Goal: Check status: Check status

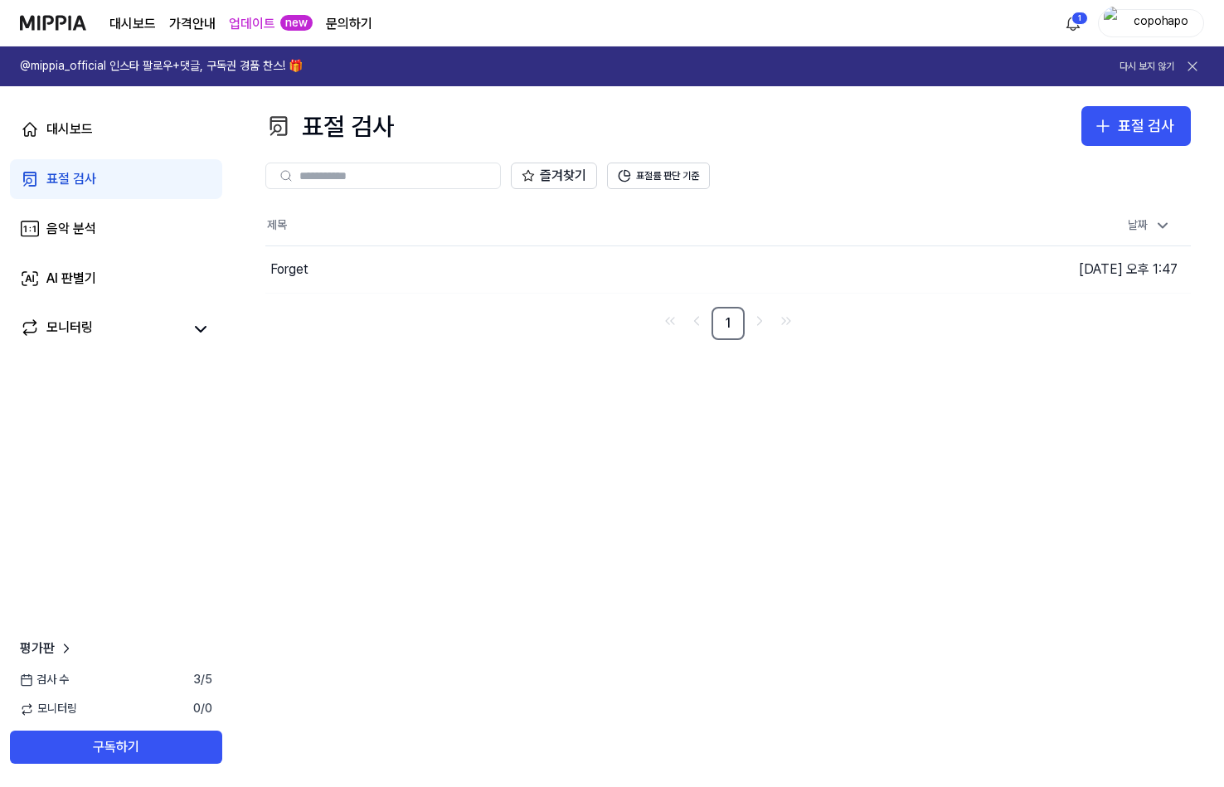
click at [428, 391] on div "표절 검사 표절 검사 표절 검사 음악 분석 AI 판별기 즐겨찾기 표절률 판단 기준 제목 날짜 Forget 이동하기 [DATE] 오후 1:47 1" at bounding box center [728, 436] width 992 height 701
click at [310, 272] on div "Forget" at bounding box center [541, 269] width 553 height 46
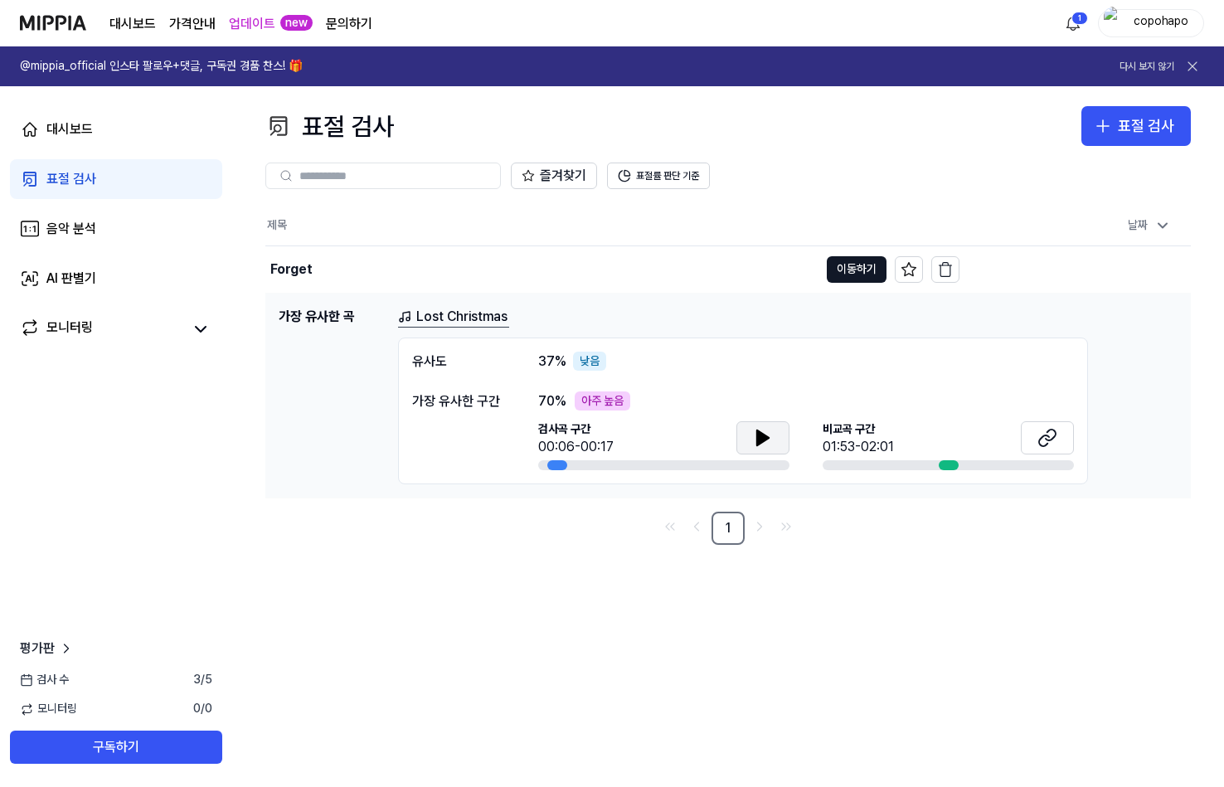
click at [761, 443] on icon at bounding box center [763, 437] width 12 height 15
drag, startPoint x: 764, startPoint y: 441, endPoint x: 794, endPoint y: 439, distance: 30.0
click at [765, 441] on icon at bounding box center [765, 436] width 3 height 13
click at [1063, 444] on button at bounding box center [1047, 437] width 53 height 33
click at [636, 568] on div "표절 검사 표절 검사 표절 검사 음악 분석 AI 판별기 즐겨찾기 표절률 판단 기준 제목 날짜 Forget 이동하기 [DATE] 오후 1:47 …" at bounding box center [728, 436] width 992 height 701
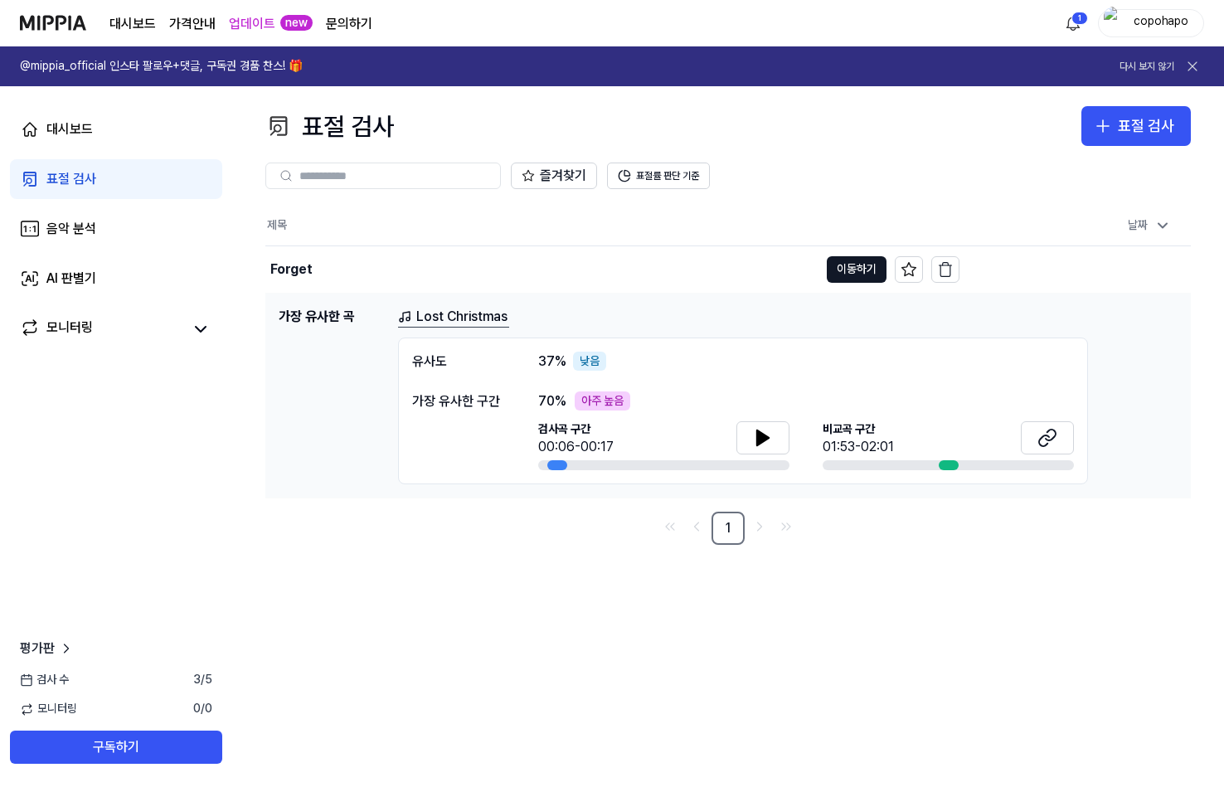
click at [468, 317] on link "Lost Christmas" at bounding box center [453, 317] width 111 height 21
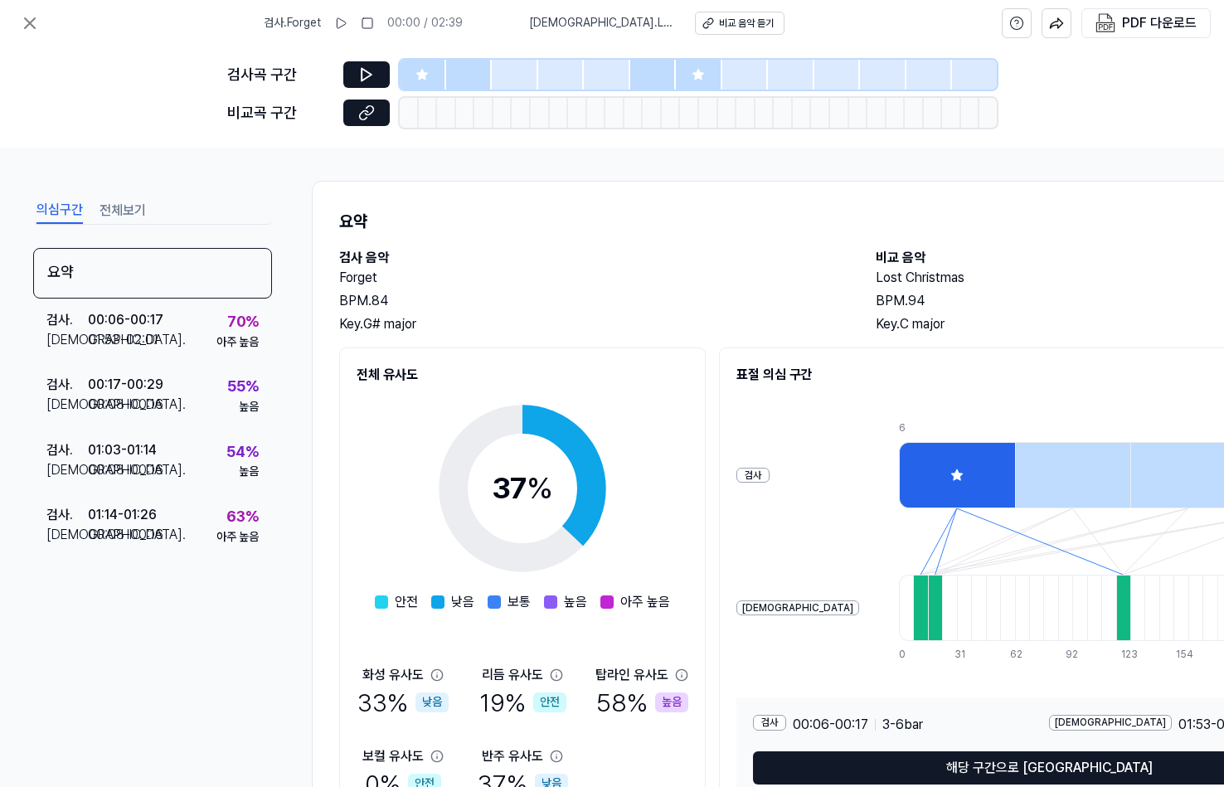
drag, startPoint x: 473, startPoint y: 280, endPoint x: 463, endPoint y: 290, distance: 13.5
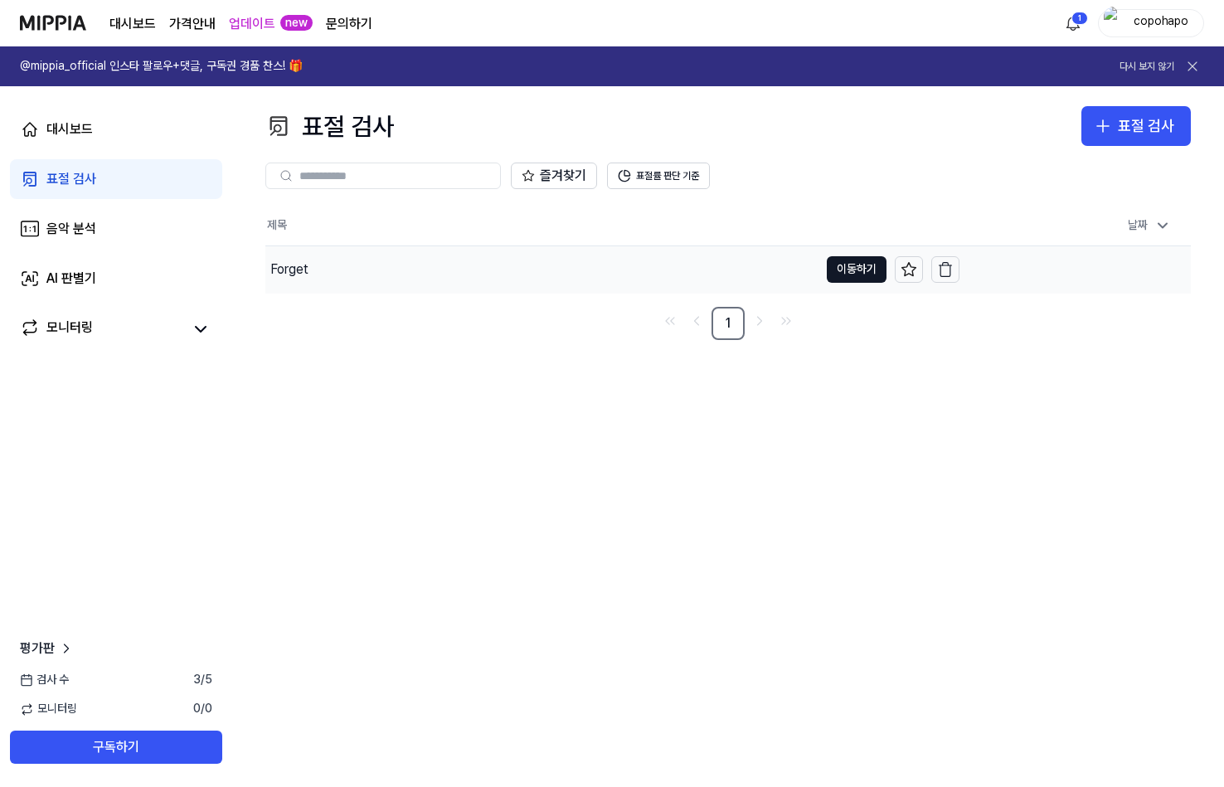
click at [317, 278] on div "Forget" at bounding box center [541, 269] width 553 height 46
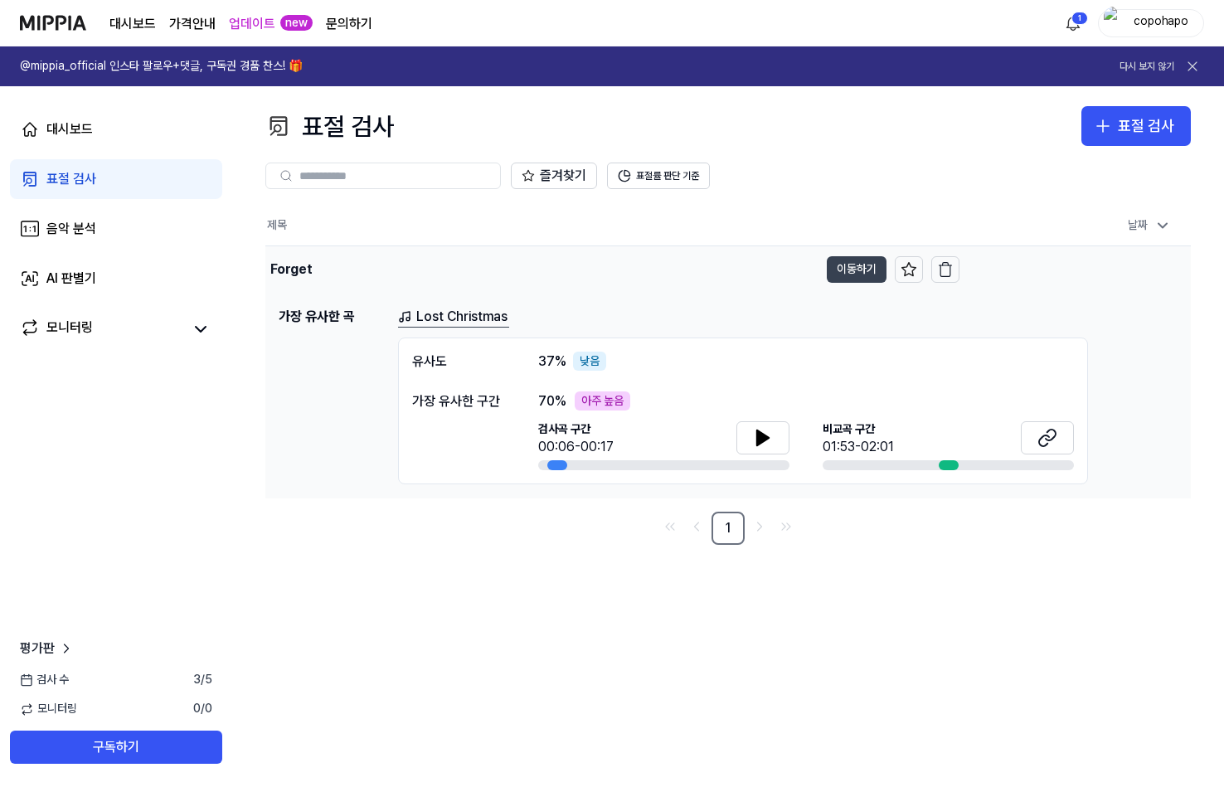
click at [859, 269] on button "이동하기" at bounding box center [857, 269] width 60 height 27
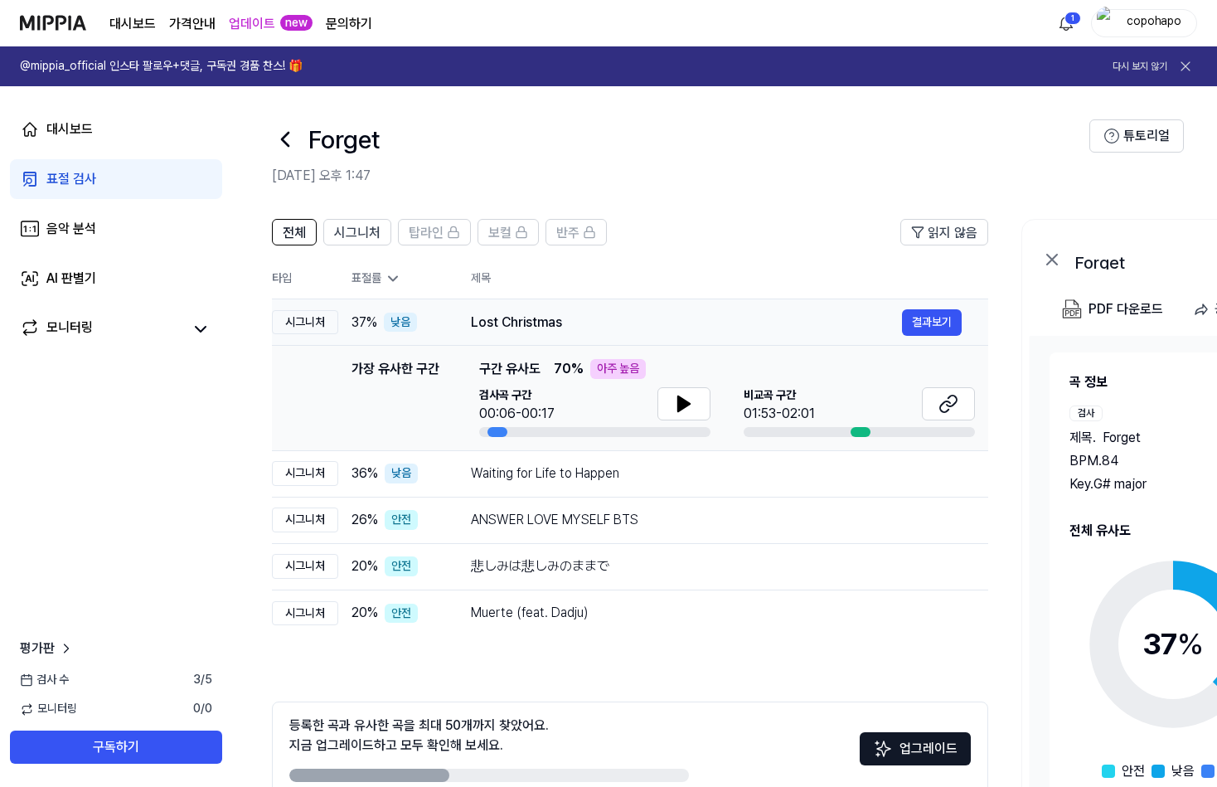
click at [441, 327] on div "37 % 낮음" at bounding box center [398, 323] width 93 height 20
click at [442, 476] on div "36 % 낮음" at bounding box center [398, 473] width 93 height 20
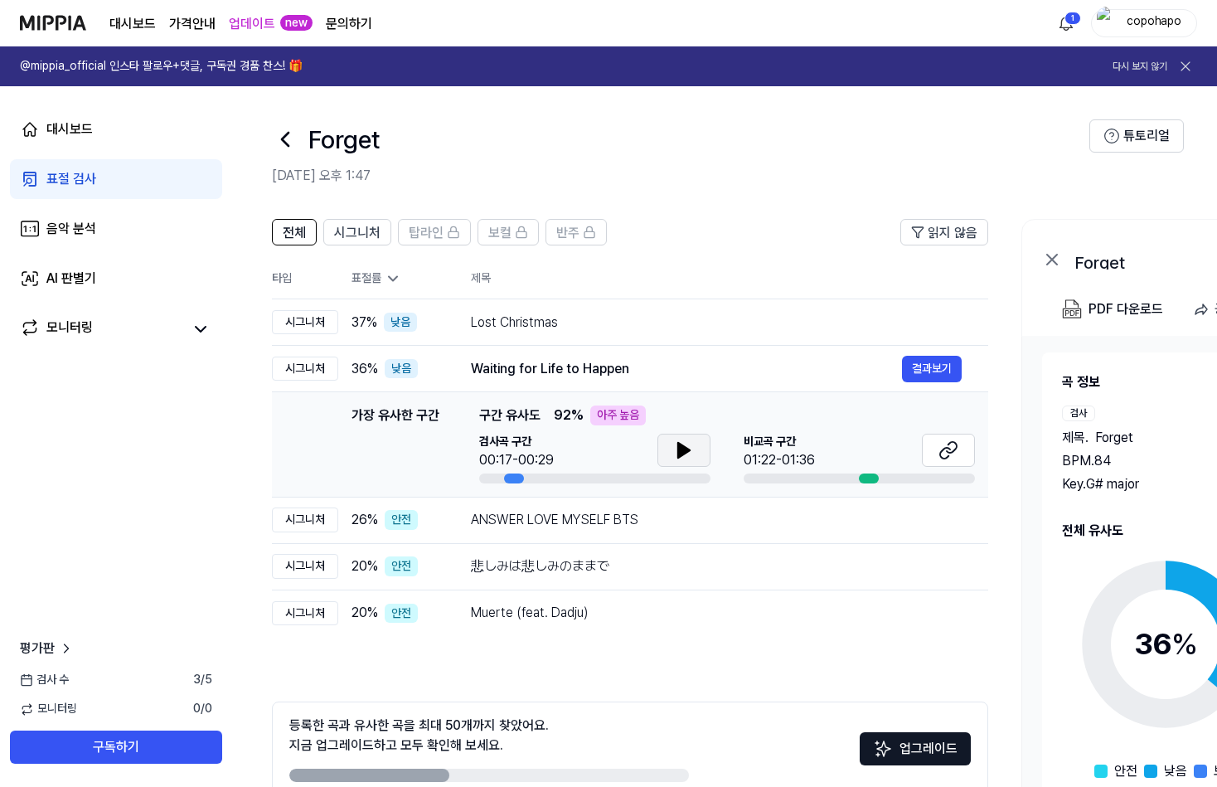
click at [678, 449] on icon at bounding box center [684, 450] width 12 height 15
click at [677, 449] on icon at bounding box center [678, 450] width 3 height 13
click at [949, 453] on icon at bounding box center [950, 447] width 10 height 11
click at [629, 527] on div "ANSWER LOVE MYSELF BTS" at bounding box center [684, 520] width 431 height 20
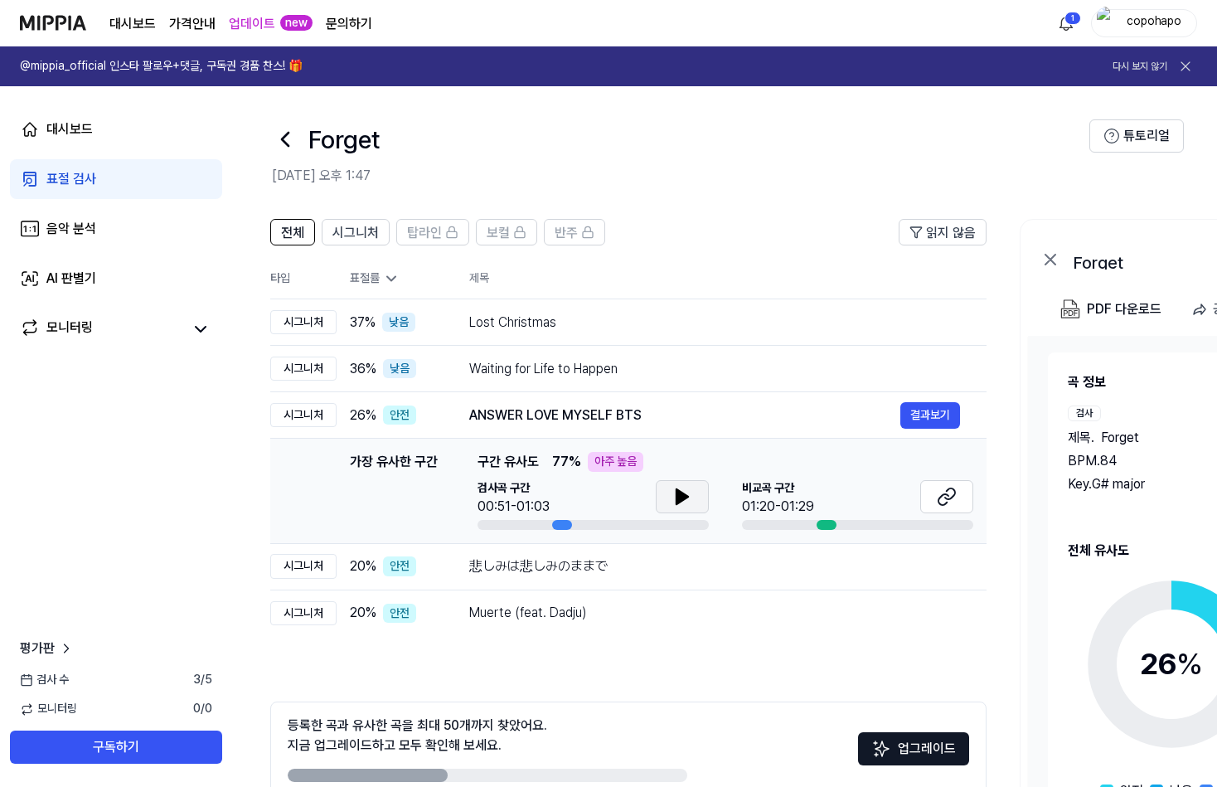
click at [697, 500] on button at bounding box center [682, 496] width 53 height 33
click at [690, 500] on icon at bounding box center [682, 497] width 20 height 20
click at [963, 493] on button at bounding box center [946, 496] width 53 height 33
